Goal: Transaction & Acquisition: Purchase product/service

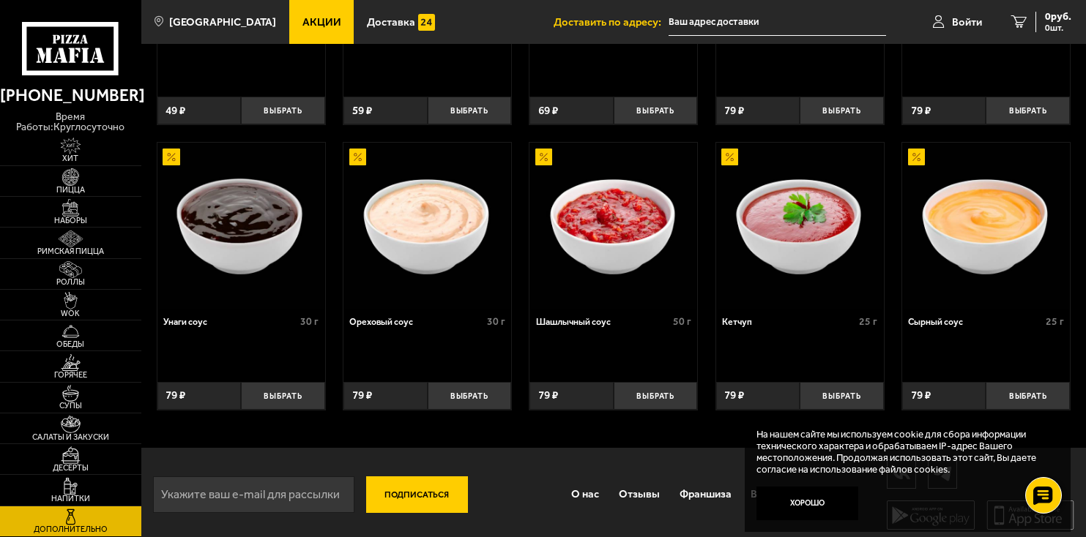
scroll to position [555, 0]
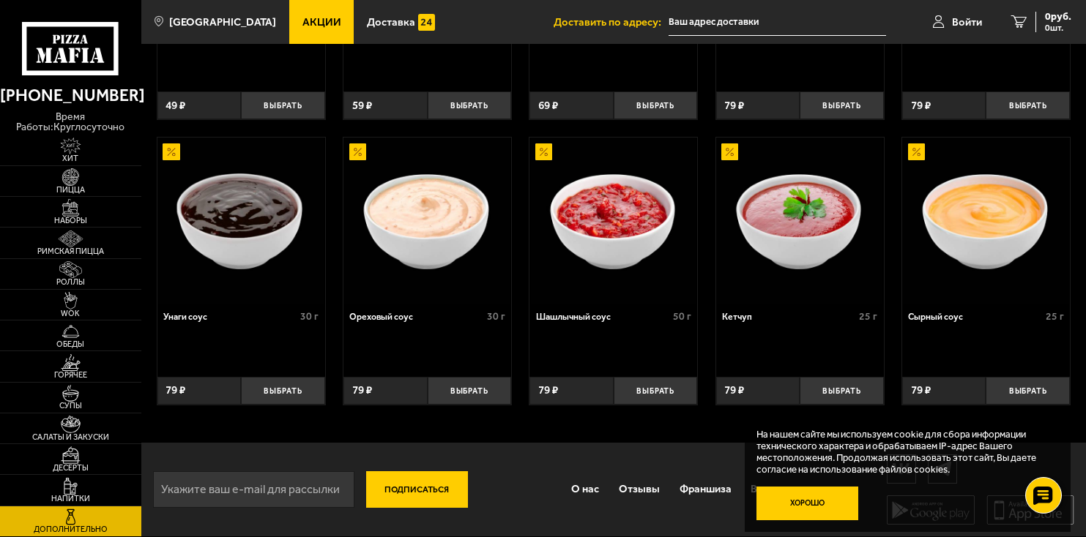
click at [783, 490] on button "Хорошо" at bounding box center [807, 504] width 102 height 34
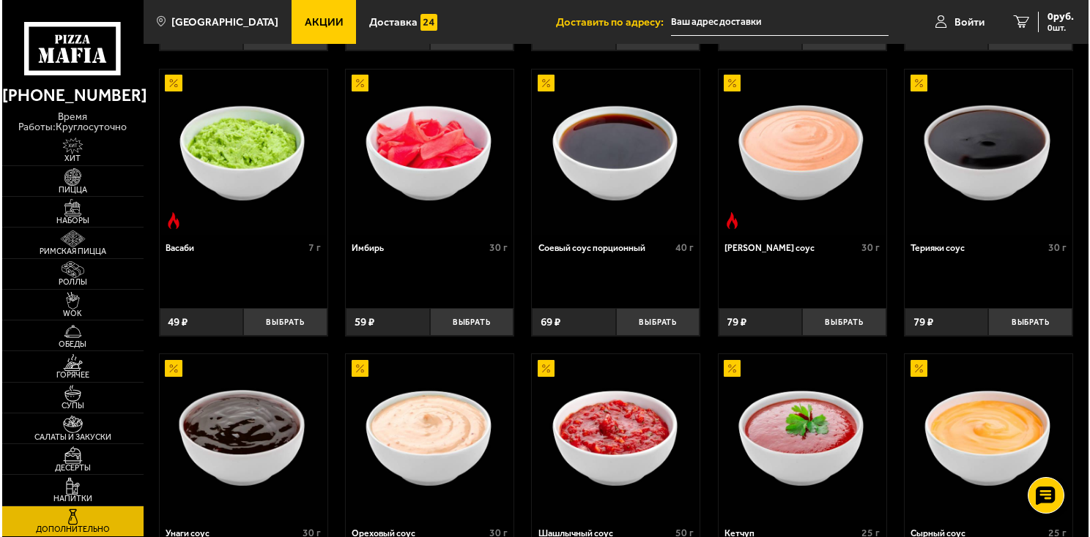
scroll to position [116, 0]
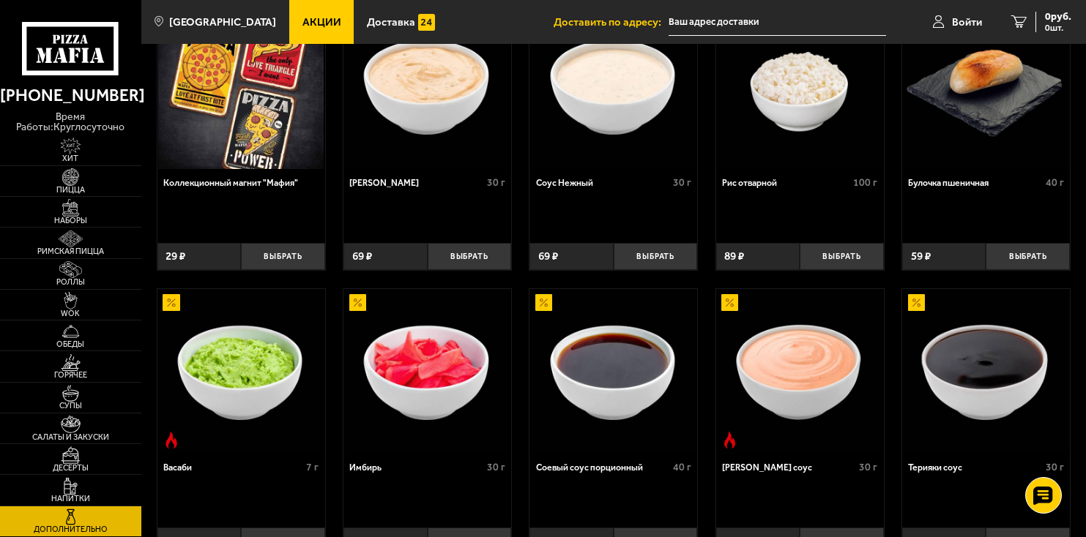
click at [346, 431] on img at bounding box center [426, 371] width 165 height 165
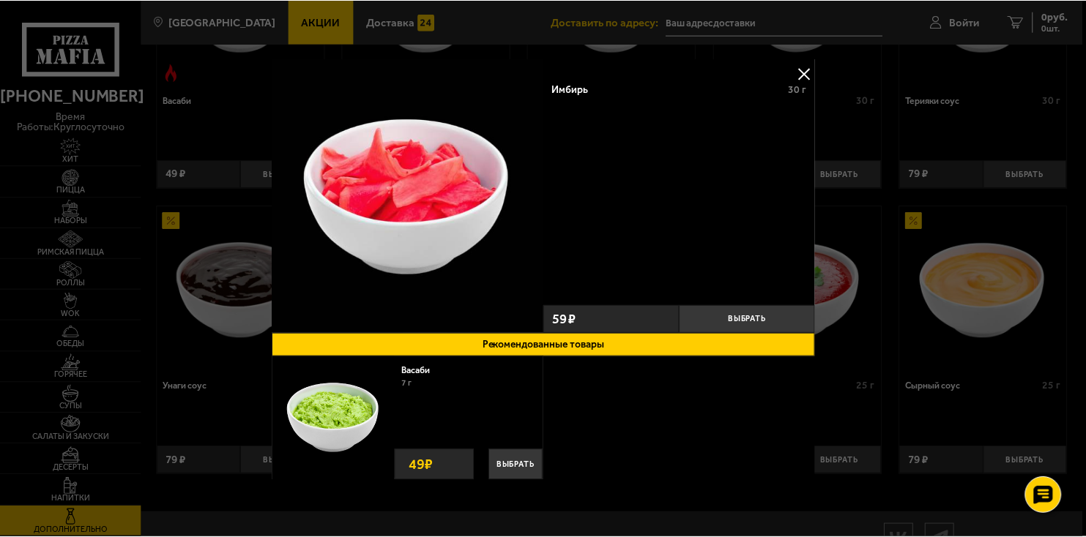
scroll to position [555, 0]
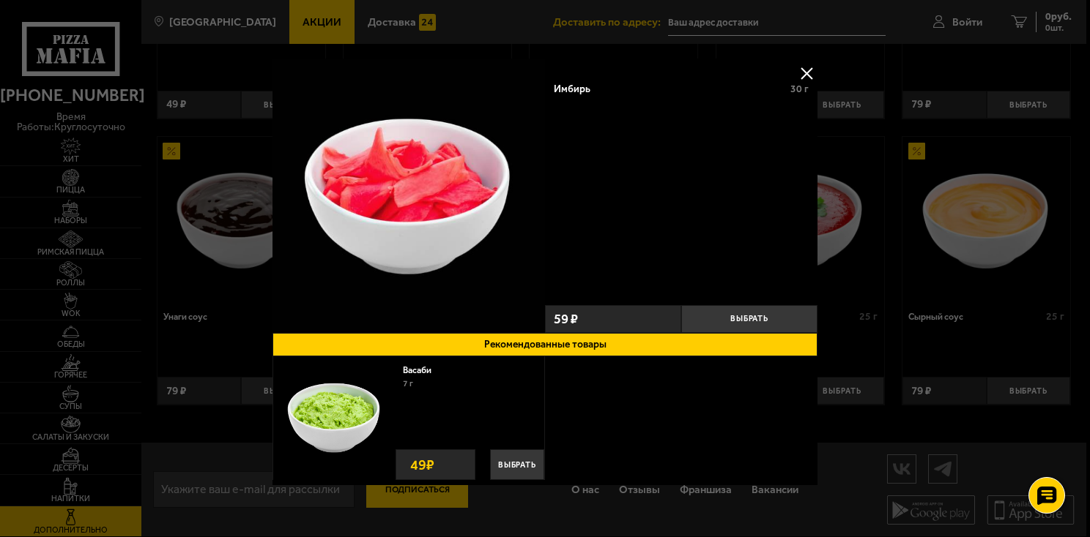
click at [759, 25] on div at bounding box center [545, 268] width 1090 height 537
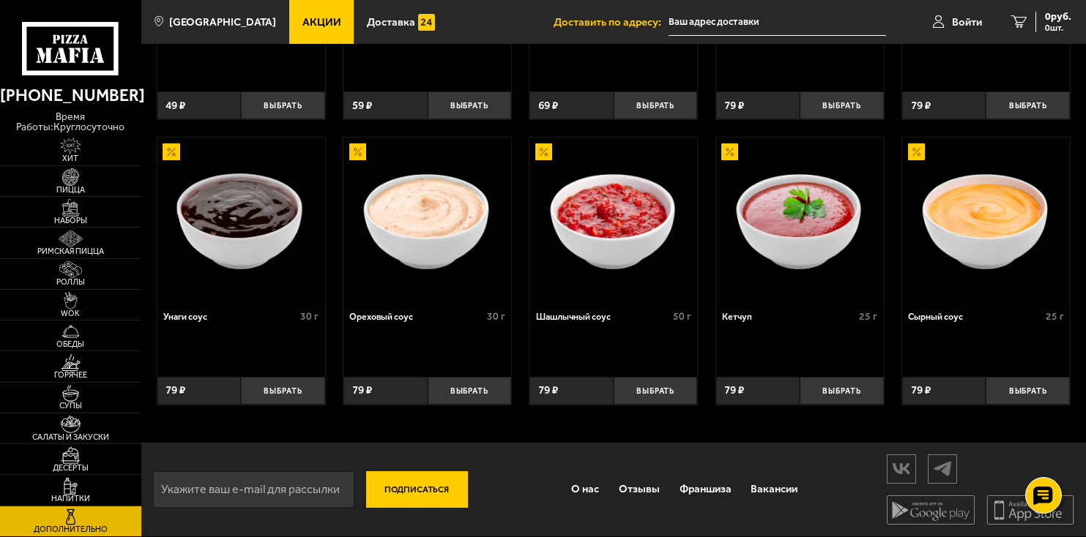
click at [412, 488] on button "Подписаться" at bounding box center [417, 490] width 102 height 37
